Goal: Transaction & Acquisition: Purchase product/service

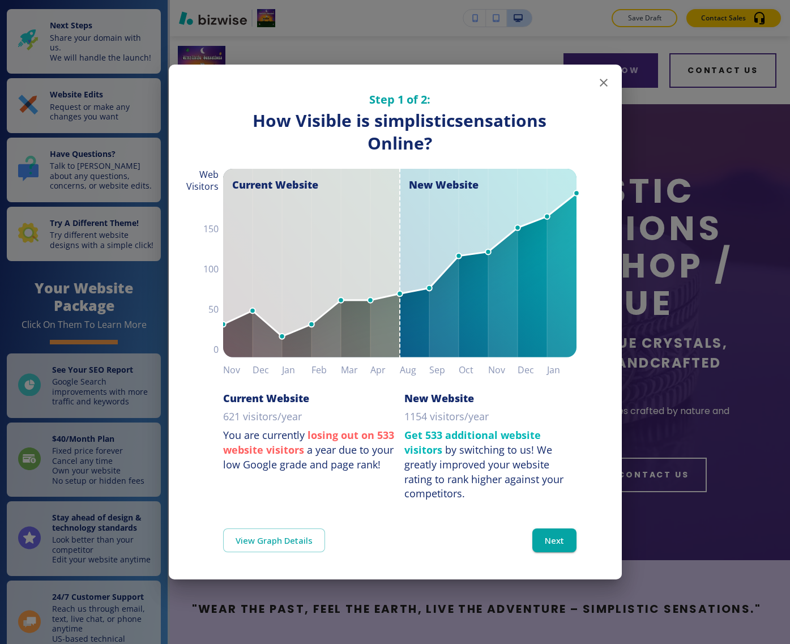
click at [601, 82] on icon "button" at bounding box center [604, 83] width 14 height 14
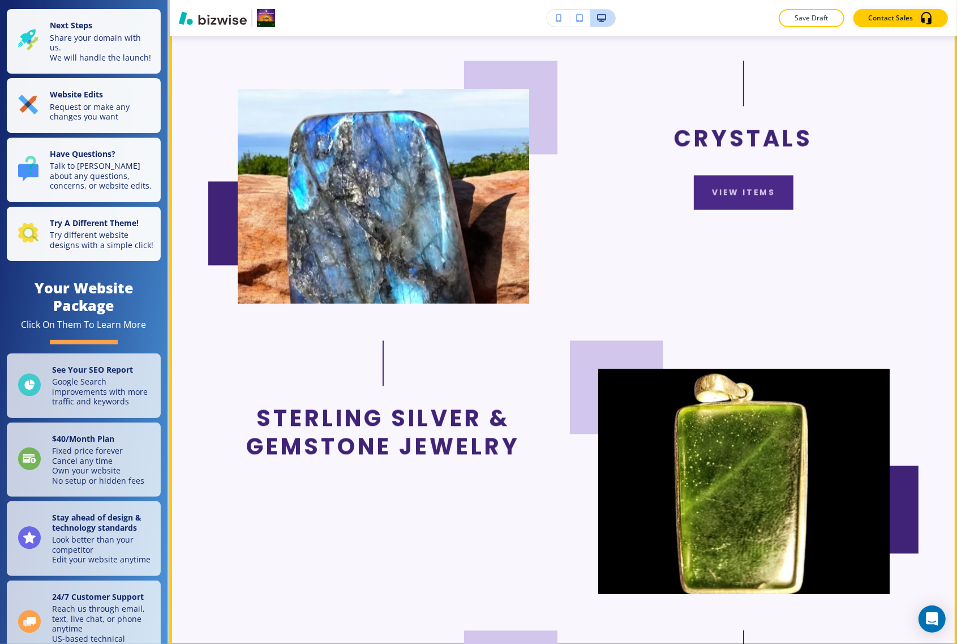
scroll to position [2052, 0]
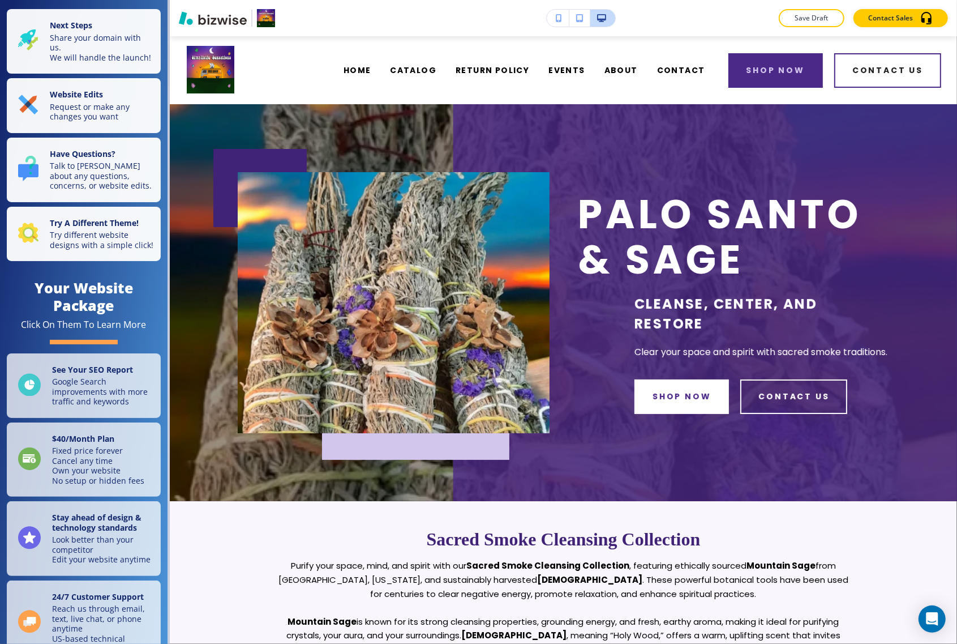
scroll to position [0, 0]
click at [691, 395] on button "shop now" at bounding box center [682, 396] width 95 height 35
